Goal: Find specific page/section: Find specific page/section

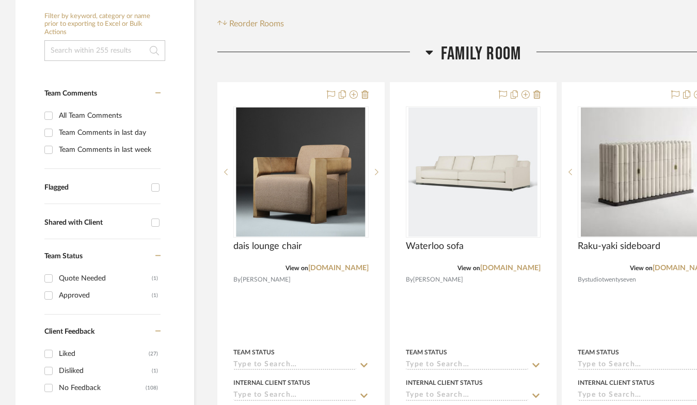
scroll to position [281, 0]
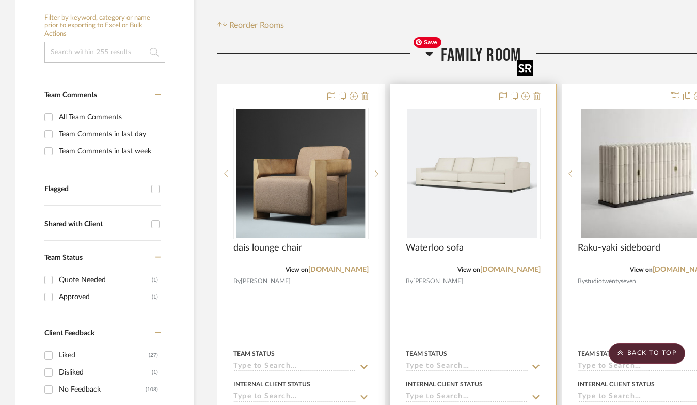
click at [478, 116] on img "0" at bounding box center [471, 173] width 129 height 129
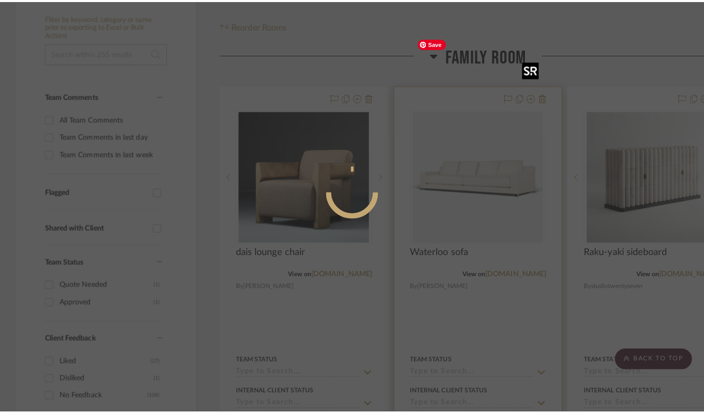
scroll to position [0, 0]
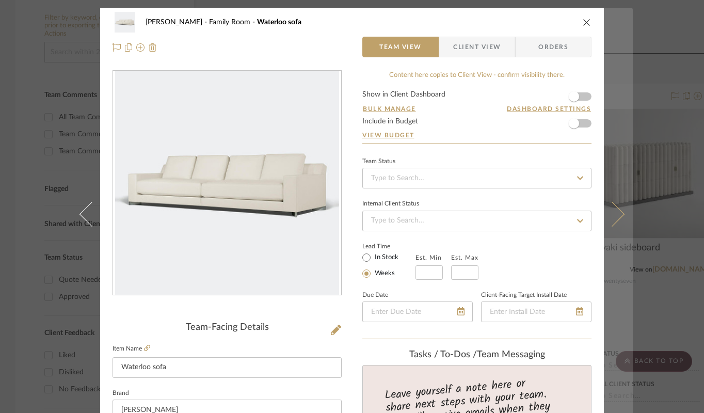
click at [614, 208] on icon at bounding box center [612, 214] width 25 height 25
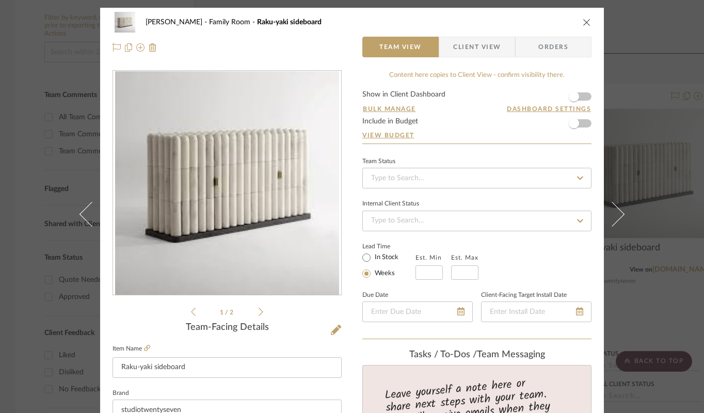
click at [655, 205] on div "[PERSON_NAME] Family Room Raku-yaki sideboard Team View Client View Orders 1 / …" at bounding box center [352, 206] width 704 height 413
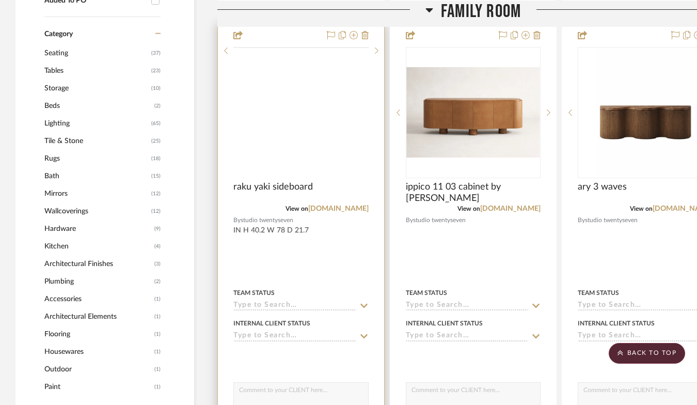
scroll to position [778, 0]
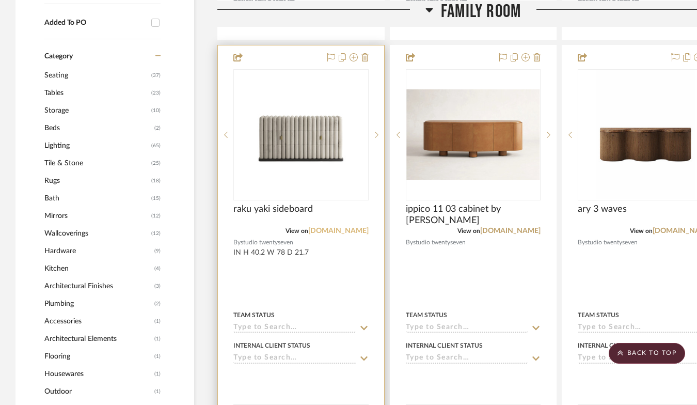
click at [315, 227] on link "[DOMAIN_NAME]" at bounding box center [338, 230] width 60 height 7
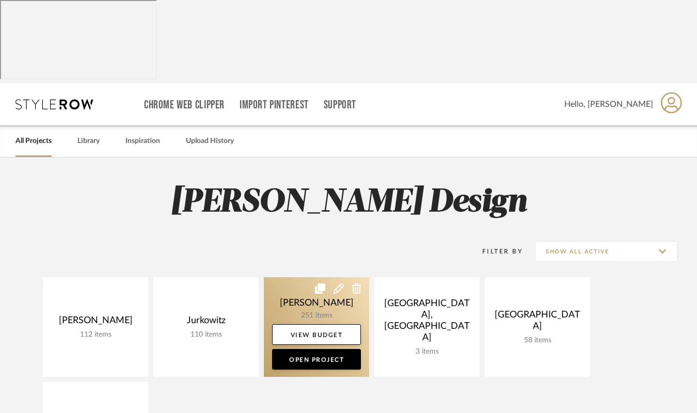
click at [294, 277] on link at bounding box center [316, 327] width 105 height 100
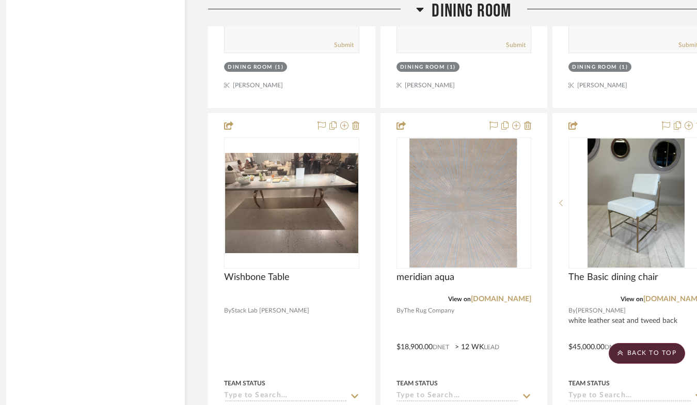
scroll to position [2234, 11]
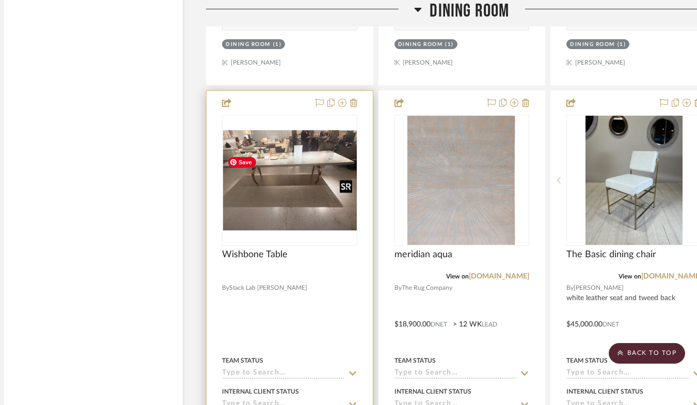
click at [299, 220] on div at bounding box center [289, 180] width 135 height 131
click at [299, 219] on img "0" at bounding box center [289, 180] width 133 height 100
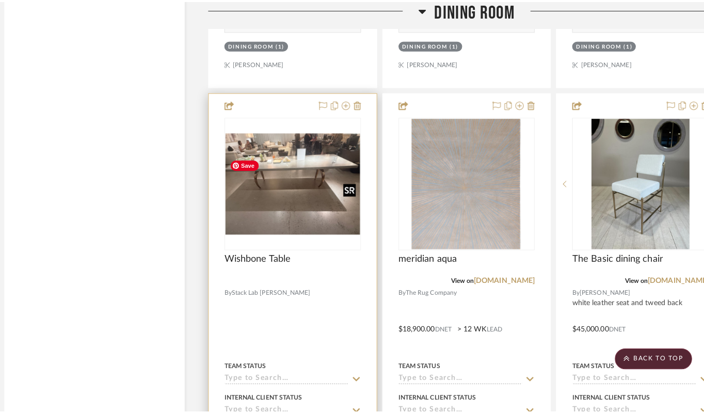
scroll to position [0, 0]
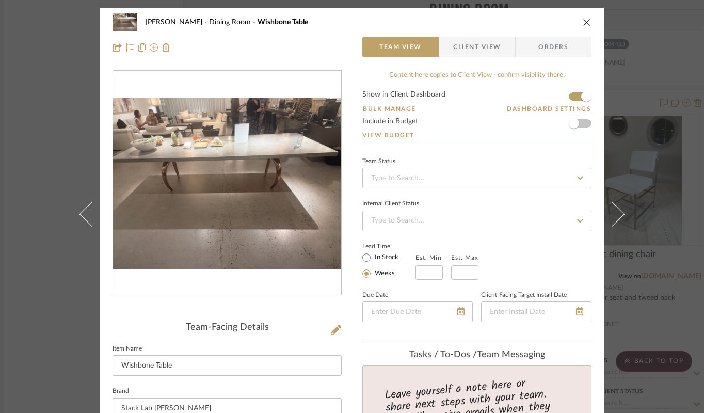
click at [53, 100] on div "McCann Dining Room Wishbone Table Team View Client View Orders Team-Facing Deta…" at bounding box center [352, 206] width 704 height 413
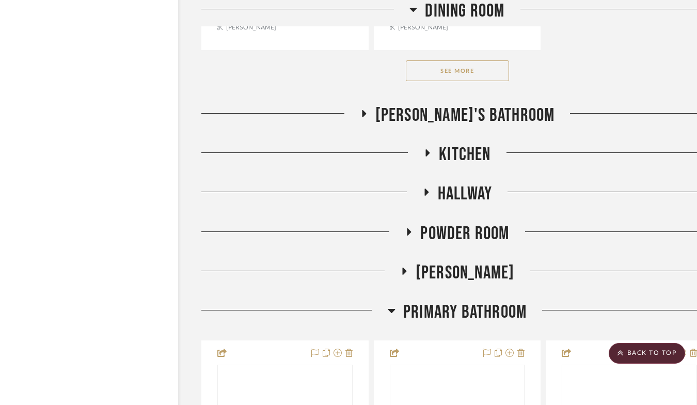
scroll to position [3187, 16]
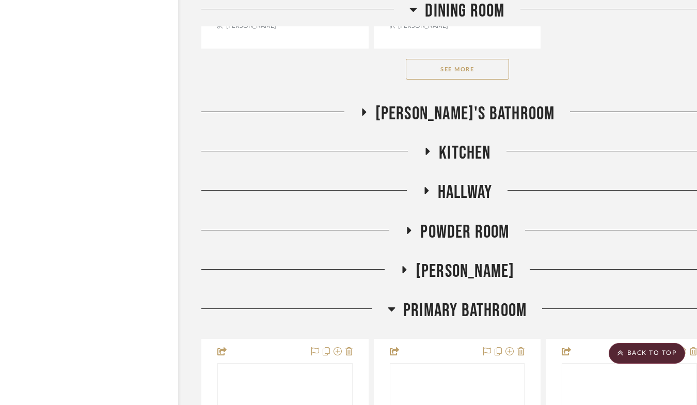
click at [467, 80] on button "See More" at bounding box center [457, 69] width 103 height 21
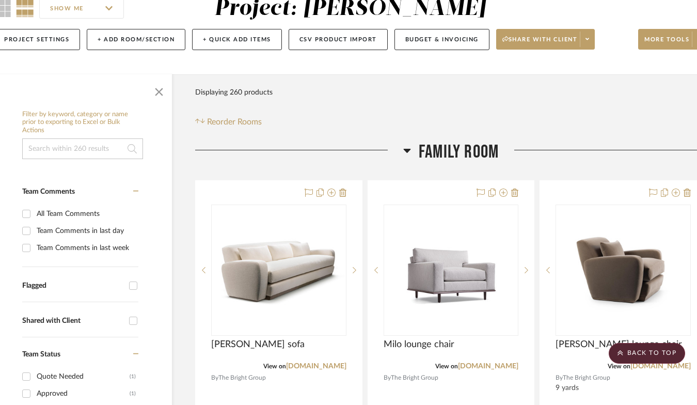
scroll to position [19, 22]
